Goal: Task Accomplishment & Management: Complete application form

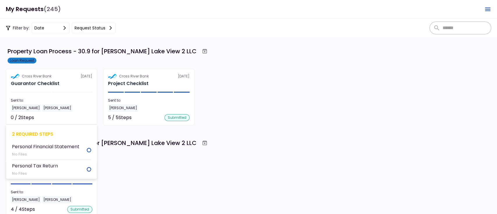
click at [58, 77] on div "Cross River Bank 30 Sep" at bounding box center [51, 76] width 81 height 5
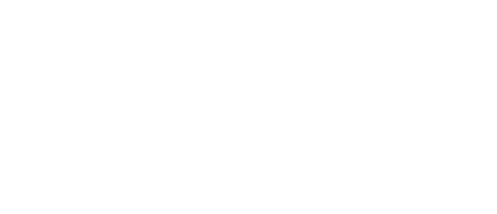
click at [78, 35] on div at bounding box center [248, 107] width 497 height 214
click at [104, 97] on div at bounding box center [248, 107] width 497 height 214
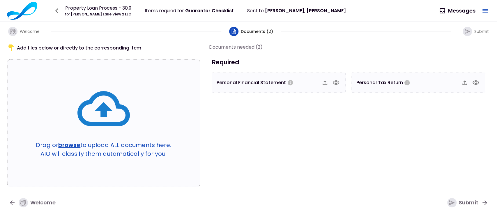
click at [265, 168] on section "Documents needed (2) Required Personal Financial Statement Personal Tax Return" at bounding box center [349, 113] width 281 height 140
click at [336, 81] on icon "button" at bounding box center [336, 82] width 6 height 4
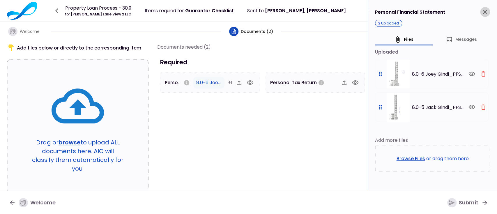
click at [484, 12] on icon "close" at bounding box center [485, 12] width 4 height 4
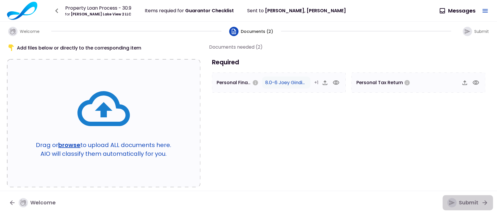
click at [449, 200] on icon "button" at bounding box center [451, 202] width 6 height 6
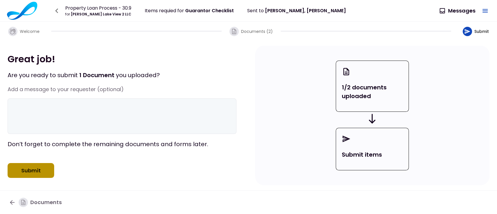
click at [30, 176] on button "Submit" at bounding box center [31, 170] width 47 height 15
